Goal: Task Accomplishment & Management: Use online tool/utility

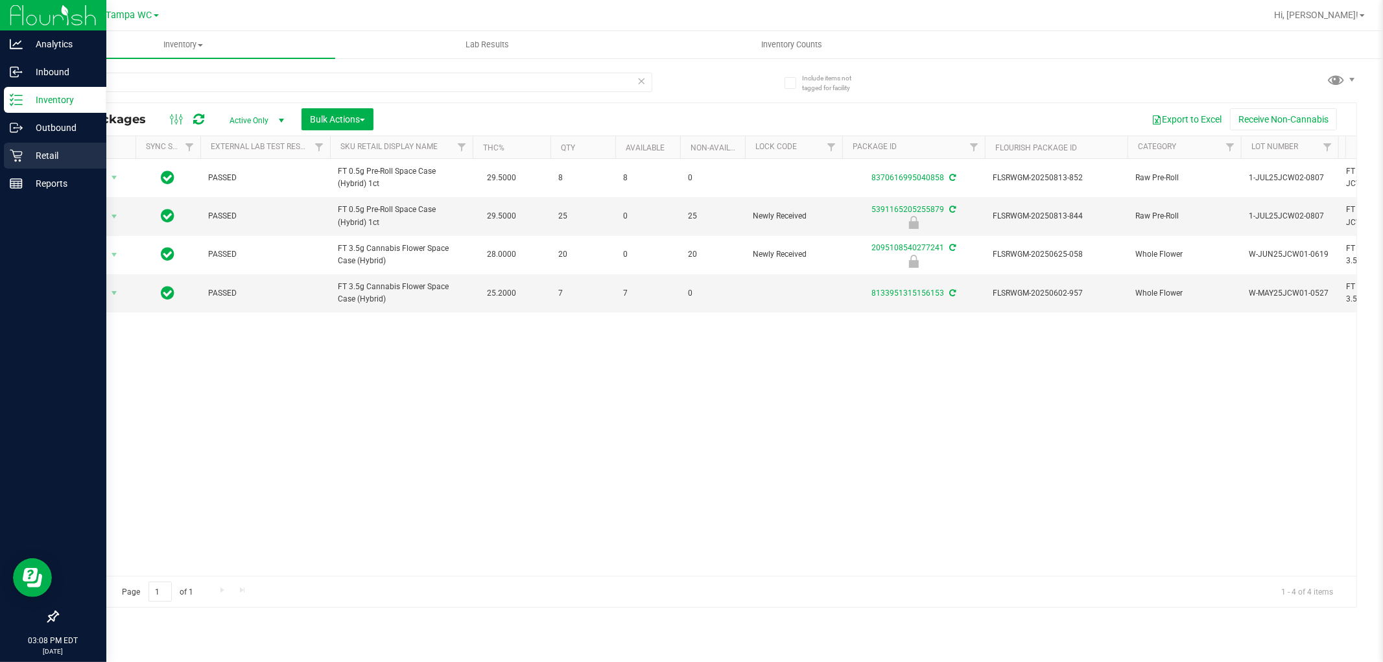
click at [50, 150] on p "Retail" at bounding box center [62, 156] width 78 height 16
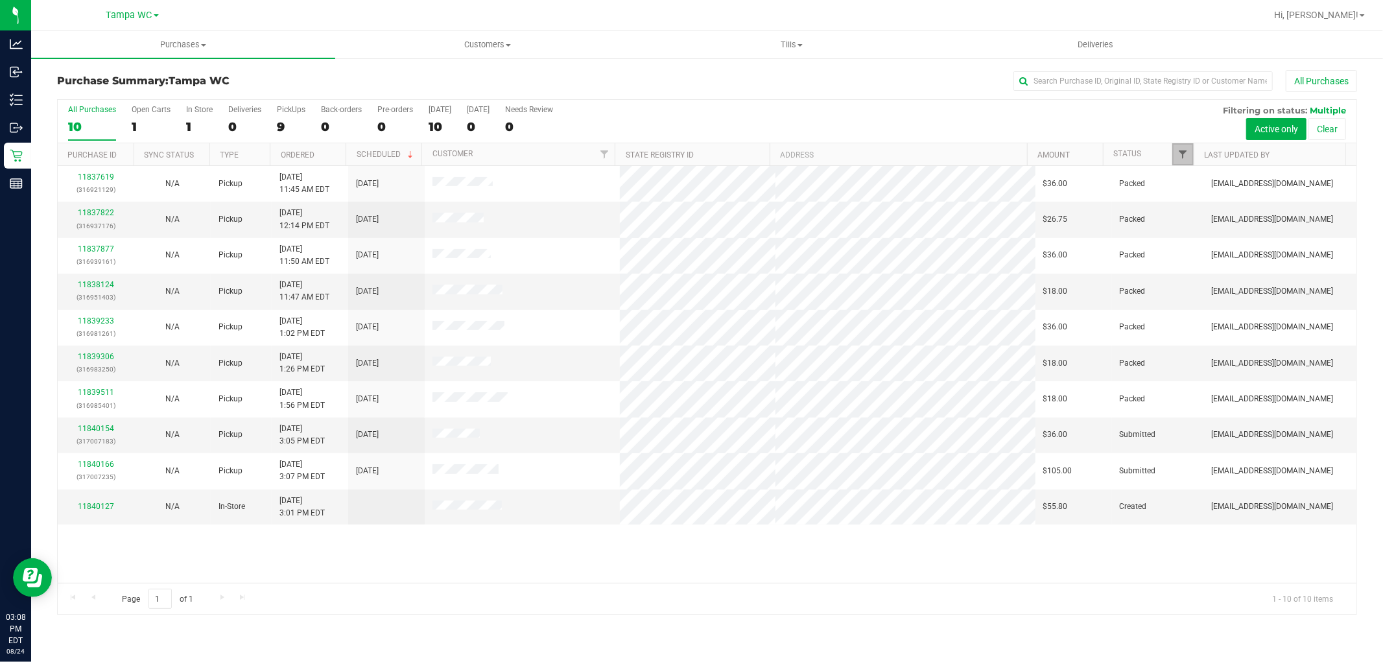
click at [1185, 156] on span "Filter" at bounding box center [1183, 154] width 10 height 10
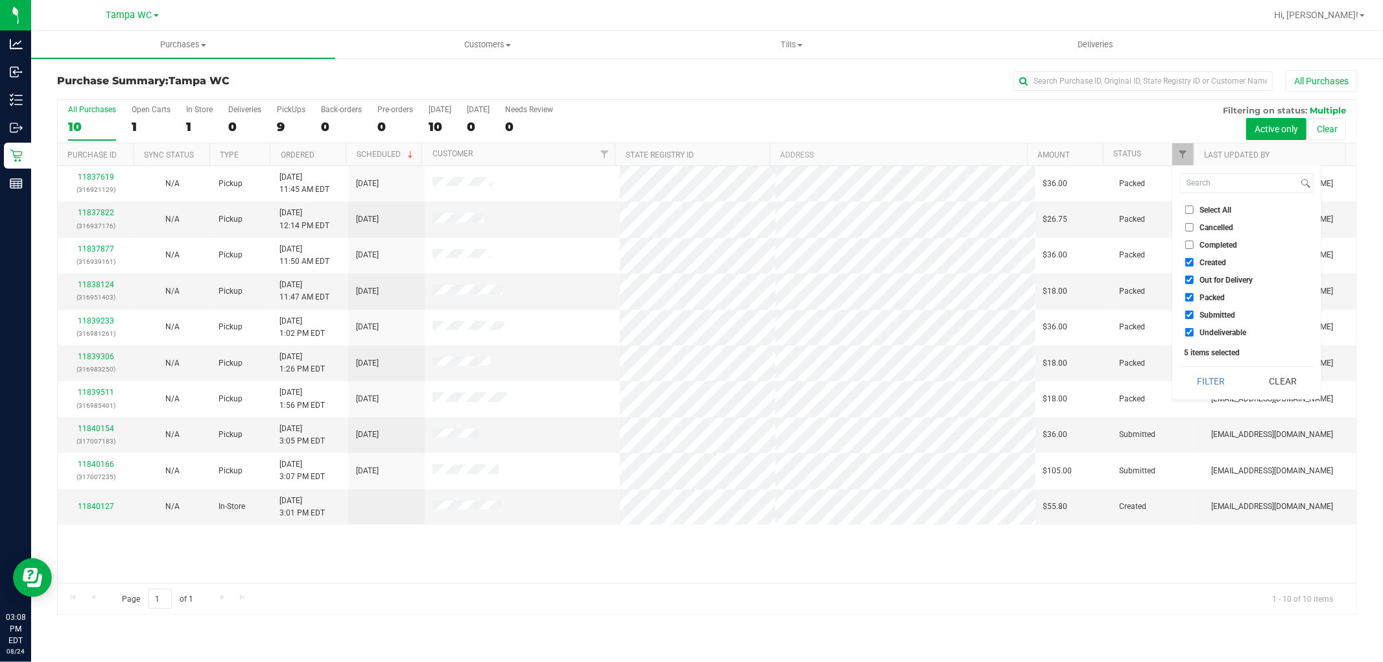
click at [1191, 296] on input "Packed" at bounding box center [1189, 297] width 8 height 8
checkbox input "false"
click at [1213, 381] on button "Filter" at bounding box center [1211, 381] width 62 height 29
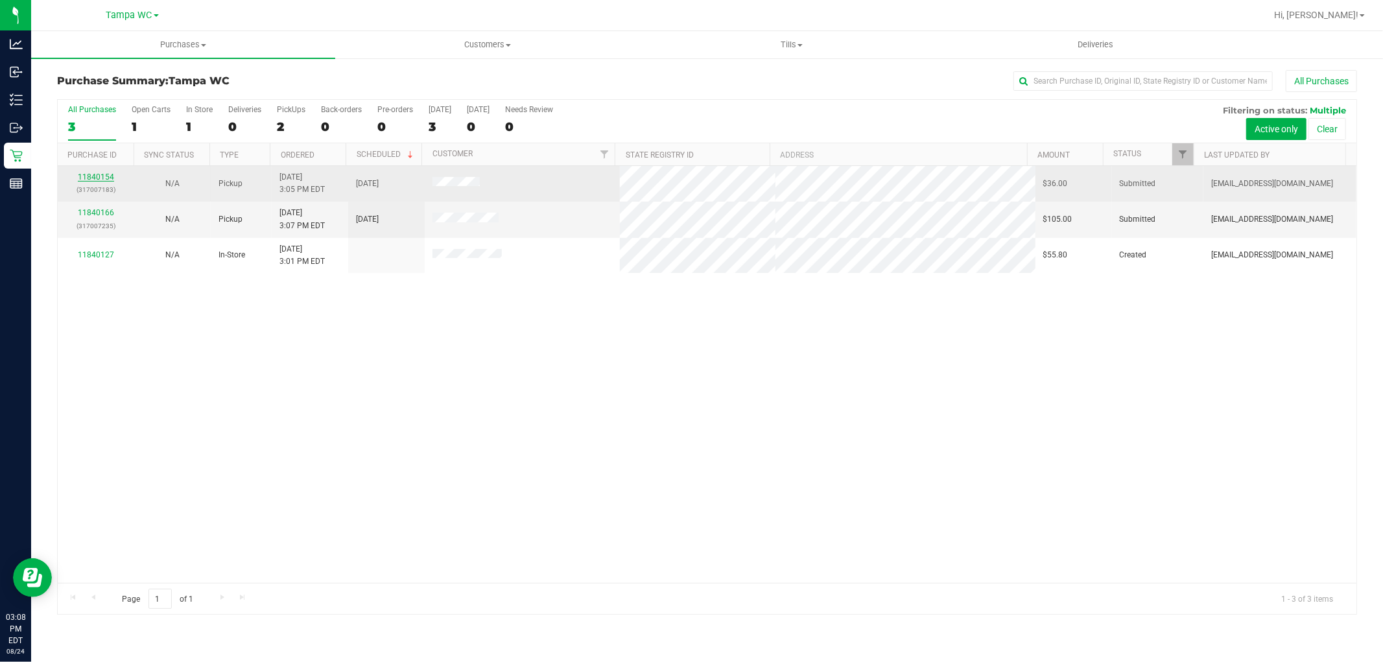
click at [107, 177] on link "11840154" at bounding box center [96, 176] width 36 height 9
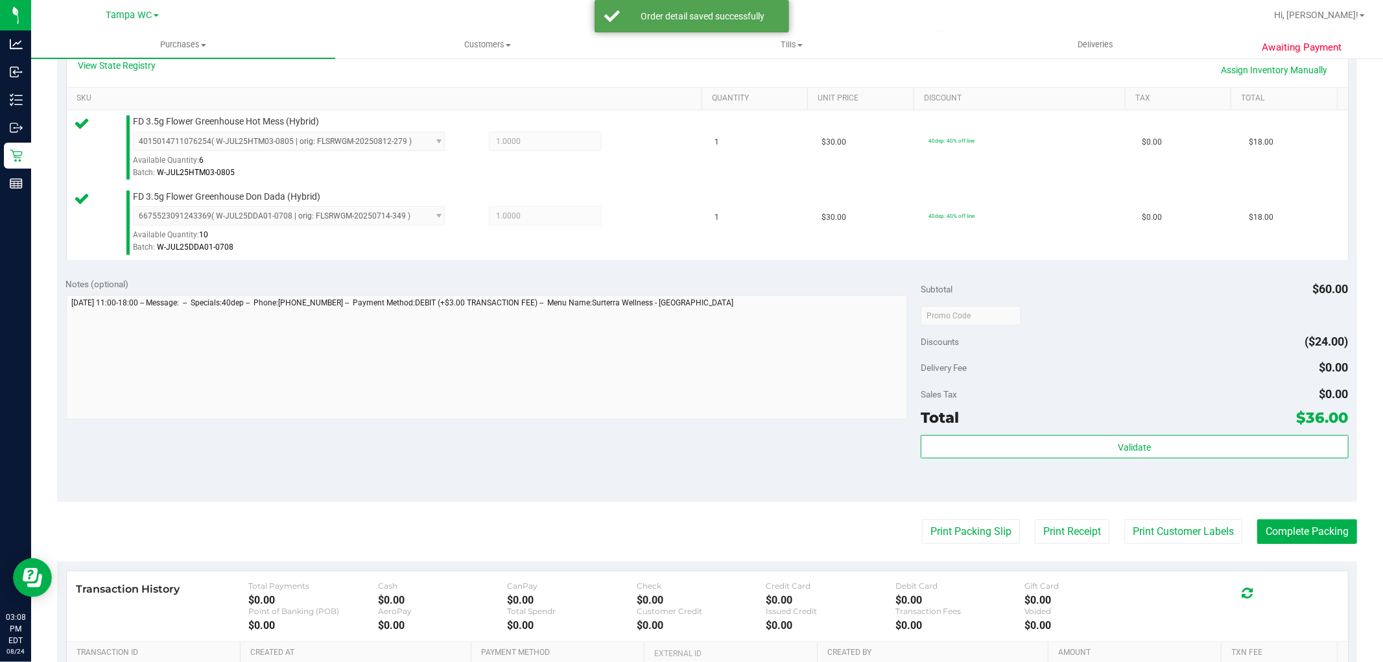
scroll to position [360, 0]
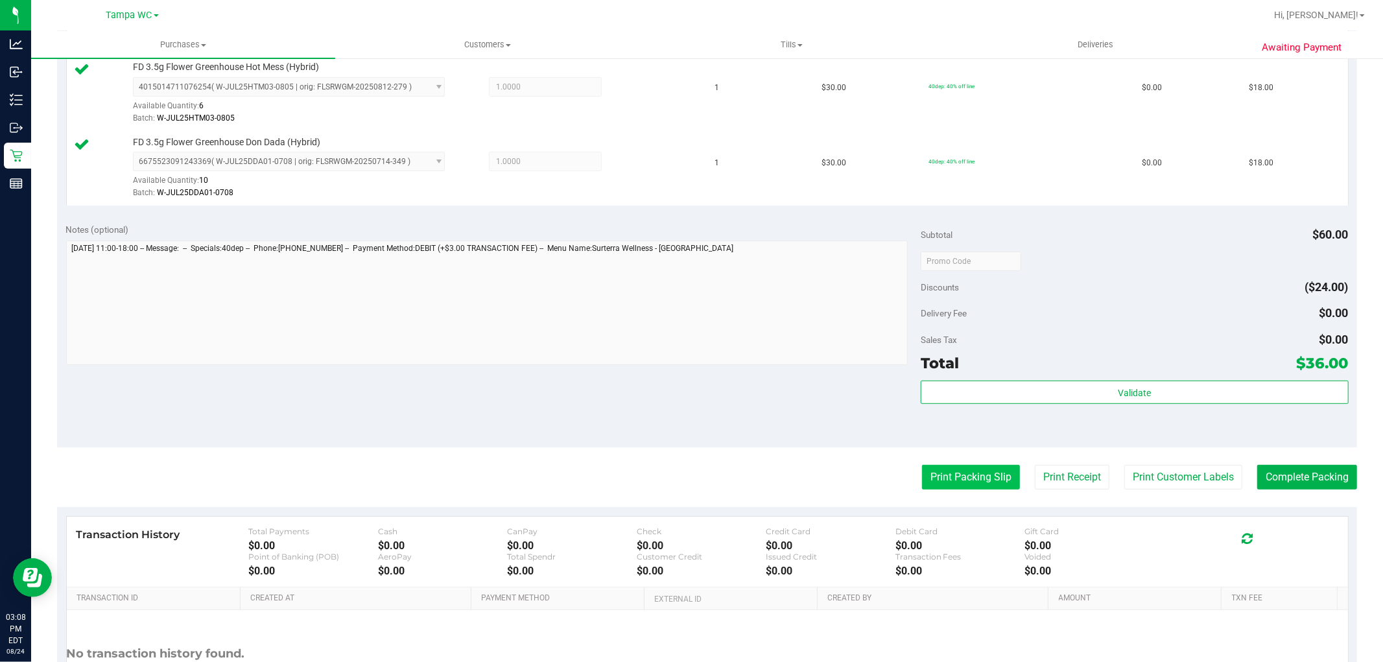
click at [949, 470] on button "Print Packing Slip" at bounding box center [971, 477] width 98 height 25
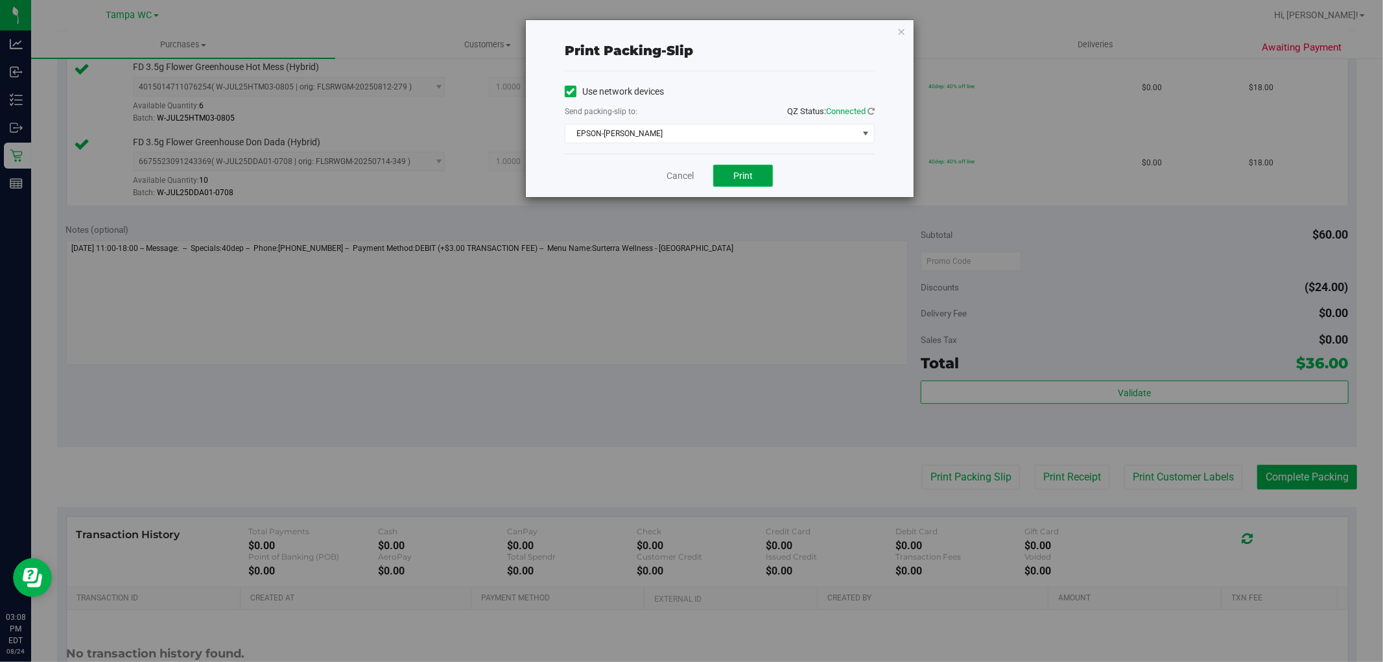
click at [722, 172] on button "Print" at bounding box center [743, 176] width 60 height 22
click at [897, 31] on icon "button" at bounding box center [901, 31] width 9 height 16
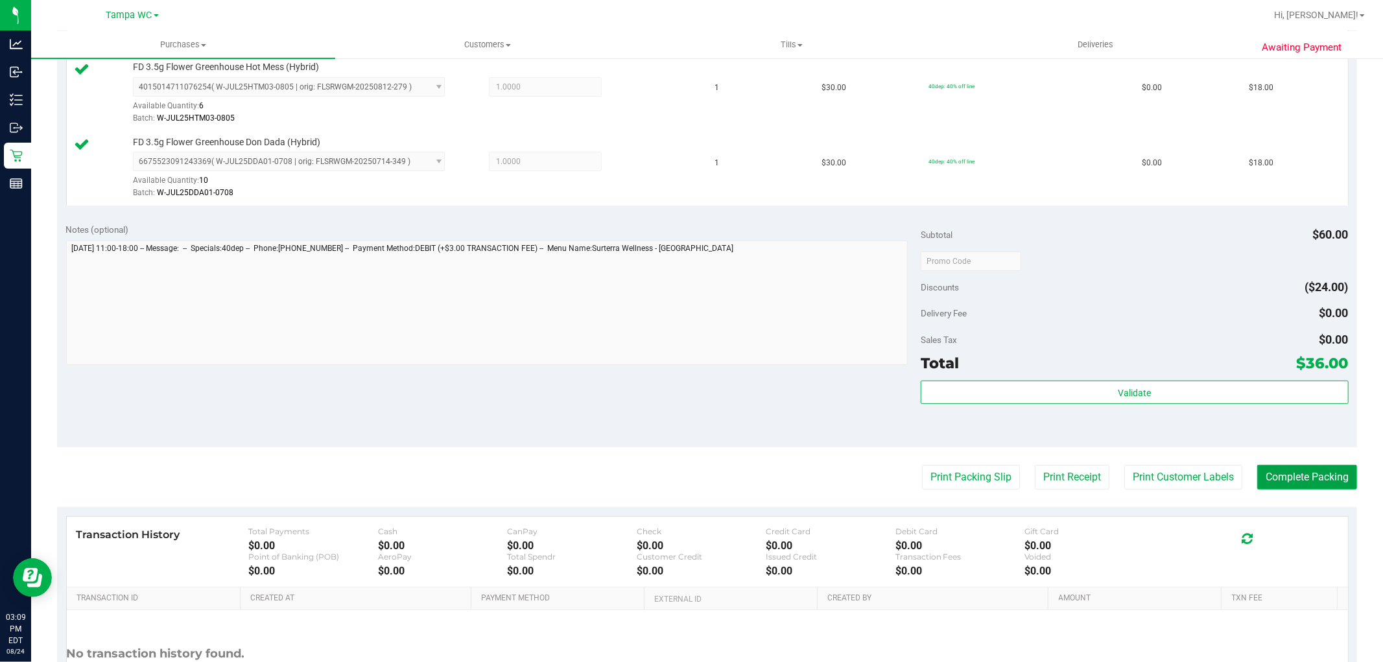
click at [1266, 474] on button "Complete Packing" at bounding box center [1307, 477] width 100 height 25
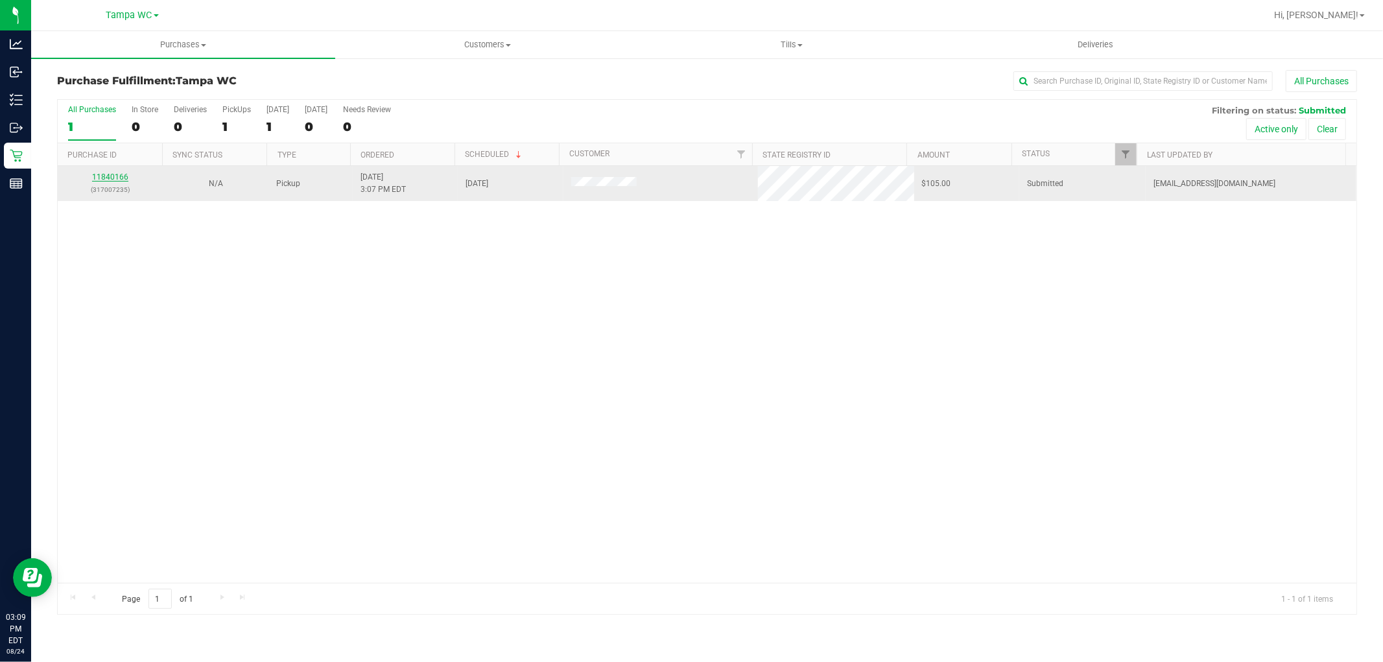
click at [114, 178] on link "11840166" at bounding box center [110, 176] width 36 height 9
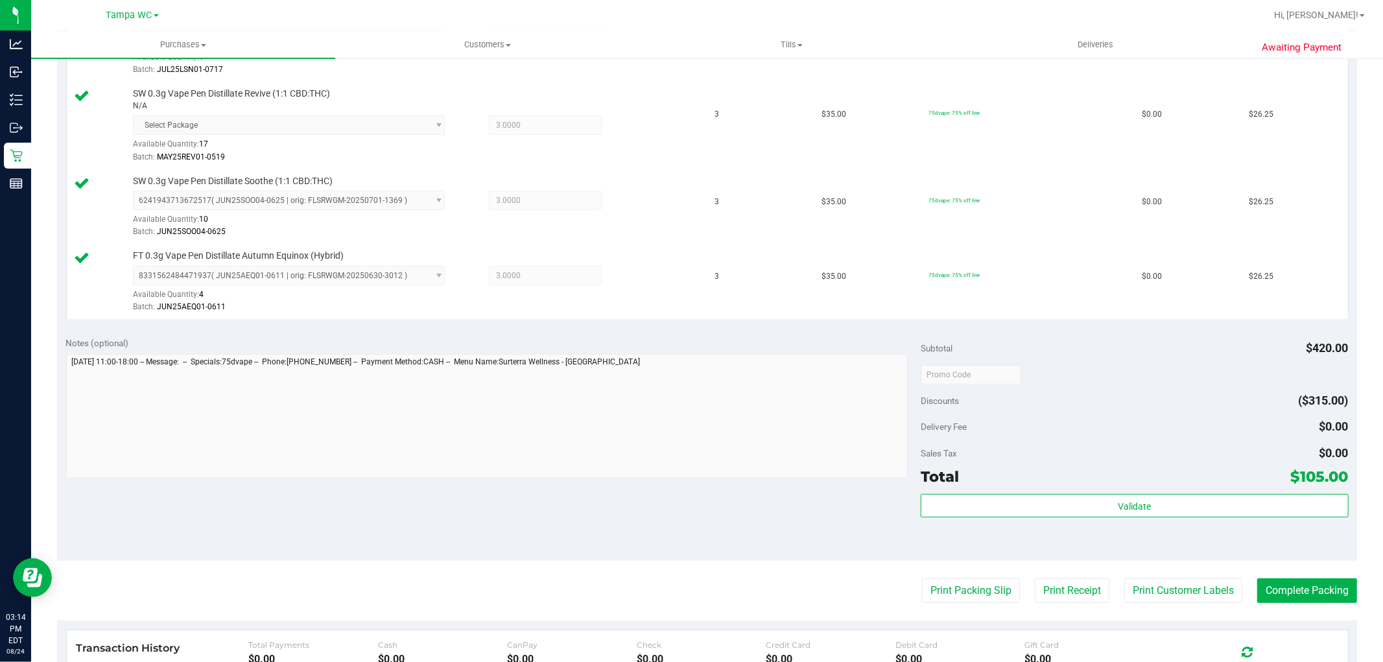
scroll to position [576, 0]
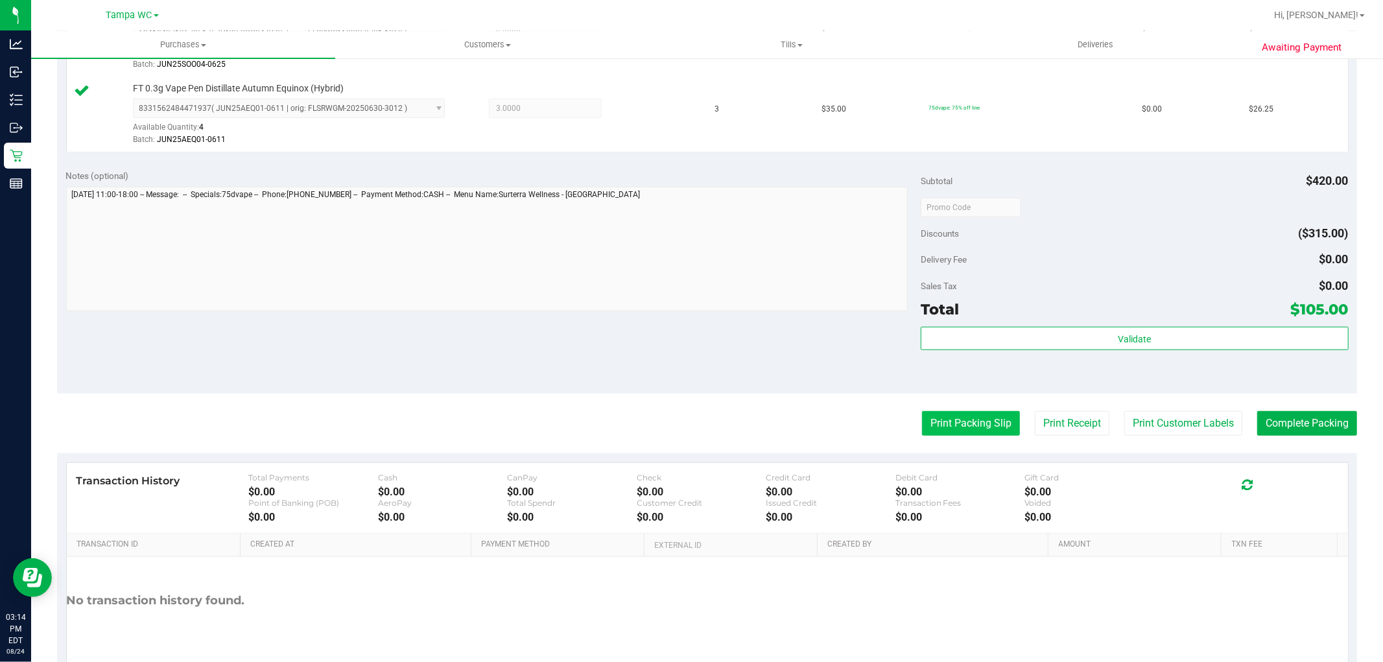
click at [940, 427] on button "Print Packing Slip" at bounding box center [971, 423] width 98 height 25
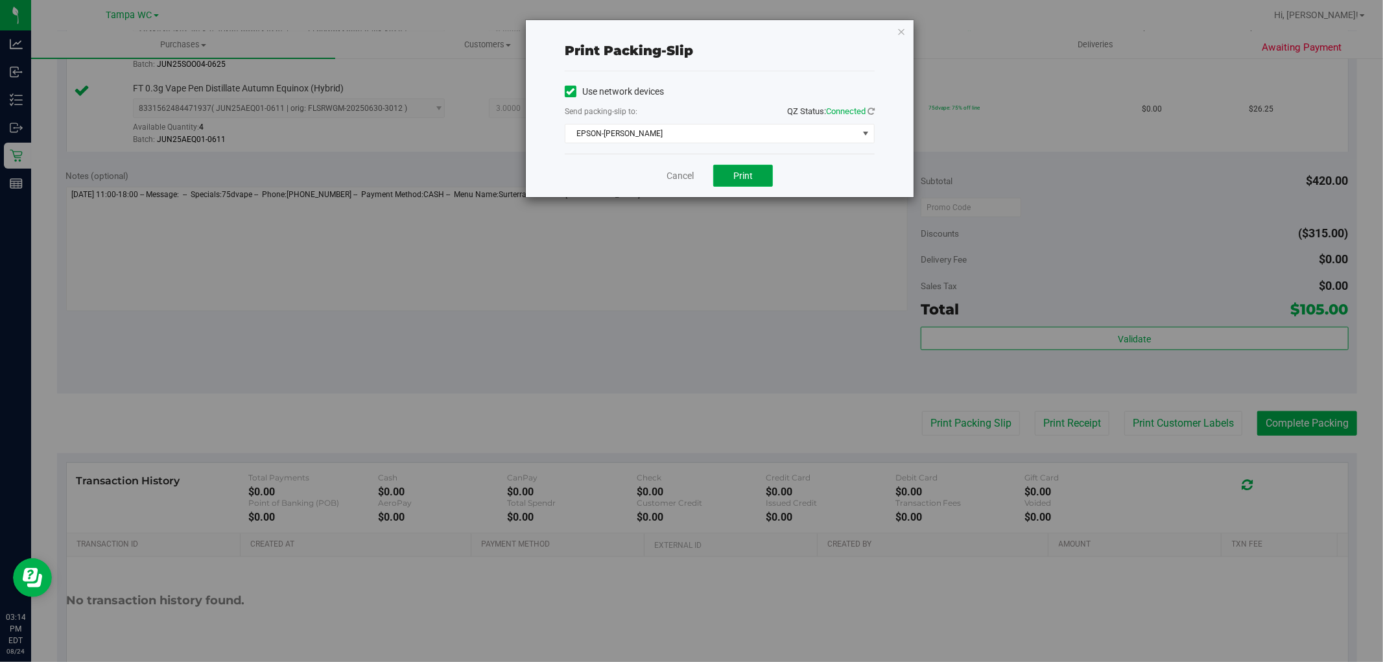
click at [767, 176] on button "Print" at bounding box center [743, 176] width 60 height 22
click at [898, 26] on icon "button" at bounding box center [901, 31] width 9 height 16
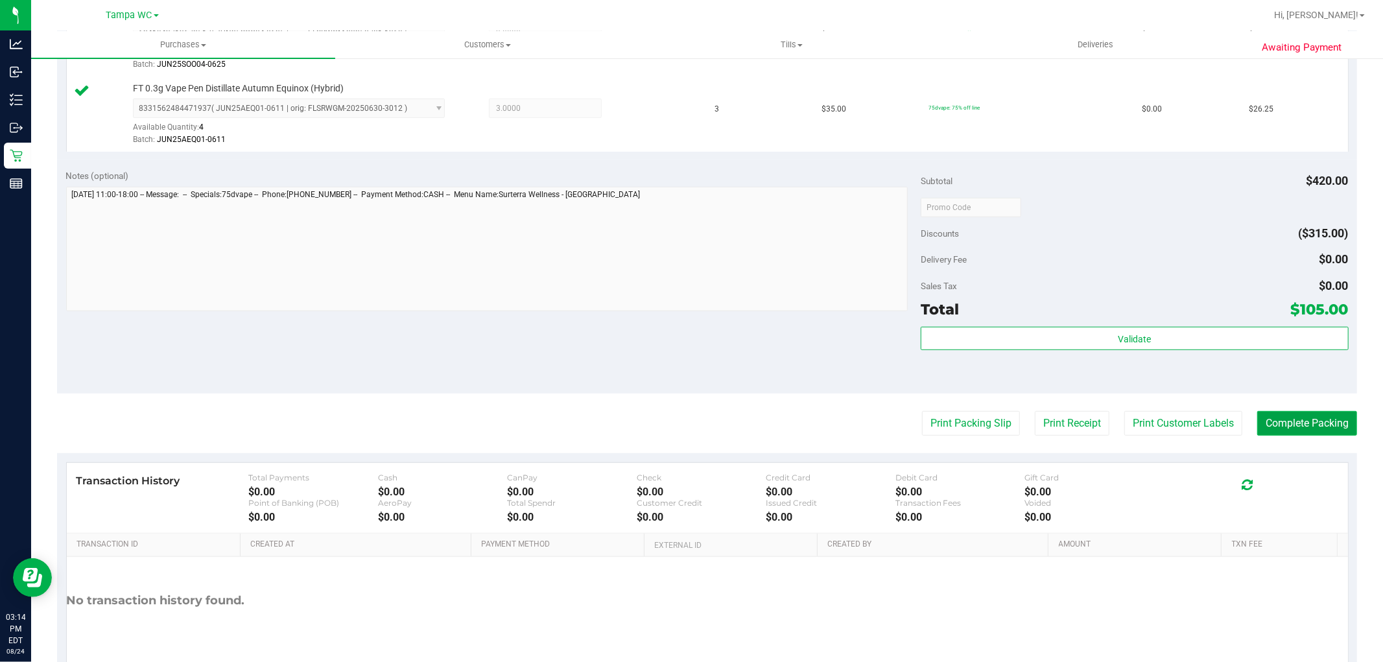
click at [1307, 425] on button "Complete Packing" at bounding box center [1307, 423] width 100 height 25
